Goal: Task Accomplishment & Management: Manage account settings

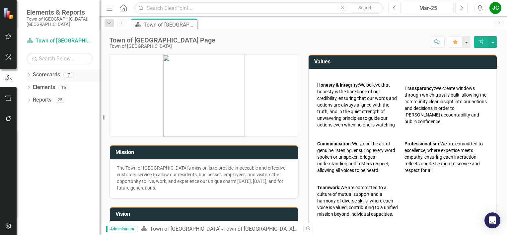
click at [41, 71] on link "Scorecards" at bounding box center [46, 75] width 27 height 8
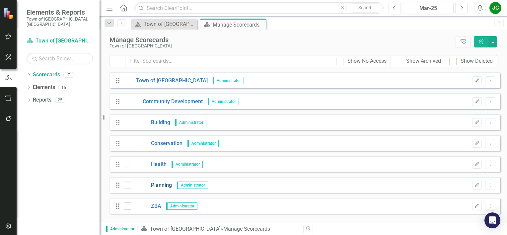
click at [162, 187] on link "Planning" at bounding box center [151, 185] width 41 height 8
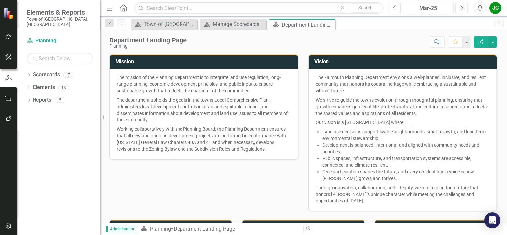
click at [118, 77] on p "The mission of the Planning Department is to integrate land use regulation, lon…" at bounding box center [204, 84] width 174 height 21
drag, startPoint x: 117, startPoint y: 77, endPoint x: 141, endPoint y: 86, distance: 25.9
click at [141, 86] on p "The mission of the Planning Department is to integrate land use regulation, lon…" at bounding box center [204, 84] width 174 height 21
drag, startPoint x: 161, startPoint y: 126, endPoint x: 131, endPoint y: 97, distance: 41.7
click at [131, 97] on p "The department upholds the goals in the town's Local Comprehensive Plan, admini…" at bounding box center [204, 109] width 174 height 29
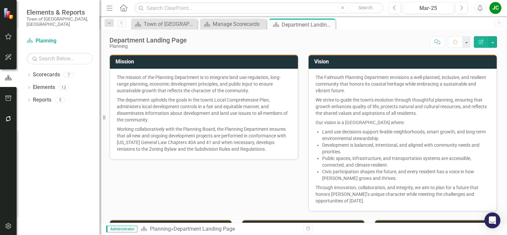
drag, startPoint x: 115, startPoint y: 76, endPoint x: 169, endPoint y: 120, distance: 70.0
click at [169, 120] on div "The mission of the Planning Department is to integrate land use regulation, lon…" at bounding box center [204, 114] width 188 height 90
drag, startPoint x: 273, startPoint y: 151, endPoint x: 185, endPoint y: 143, distance: 89.3
click at [185, 143] on div "The mission of the Planning Department is to integrate land use regulation, lon…" at bounding box center [204, 114] width 188 height 90
click at [495, 41] on button "button" at bounding box center [492, 42] width 9 height 12
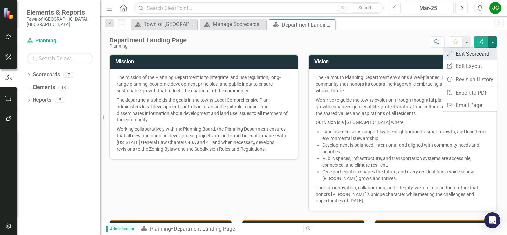
click at [475, 51] on link "Edit Edit Scorecard" at bounding box center [470, 54] width 54 height 12
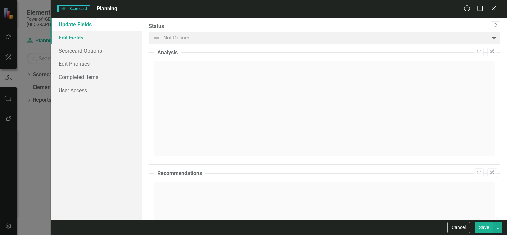
click at [85, 39] on link "Edit Fields" at bounding box center [96, 37] width 91 height 13
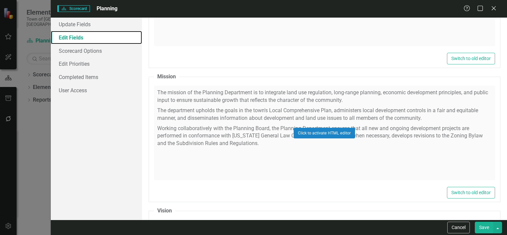
scroll to position [718, 0]
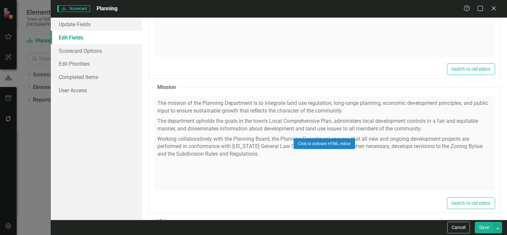
click at [267, 151] on div "Click to activate HTML editor" at bounding box center [324, 143] width 341 height 94
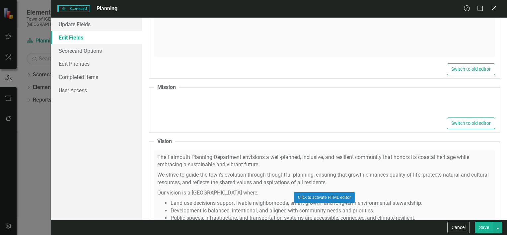
type textarea "<p>The mission of the Planning Department is to integrate land use regulation, …"
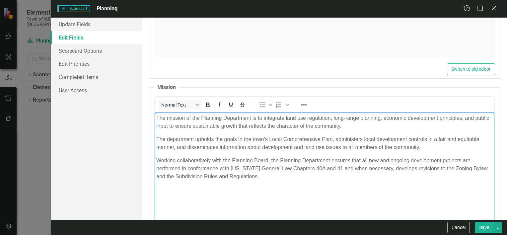
drag, startPoint x: 278, startPoint y: 178, endPoint x: 157, endPoint y: 117, distance: 135.5
click at [157, 117] on body "The mission of the Planning Department is to integrate land use regulation, lon…" at bounding box center [323, 161] width 339 height 99
copy body "The mission of the Planning Department is to integrate land use regulation, lon…"
click at [491, 6] on icon "Close" at bounding box center [493, 8] width 8 height 6
